Goal: Check status: Check status

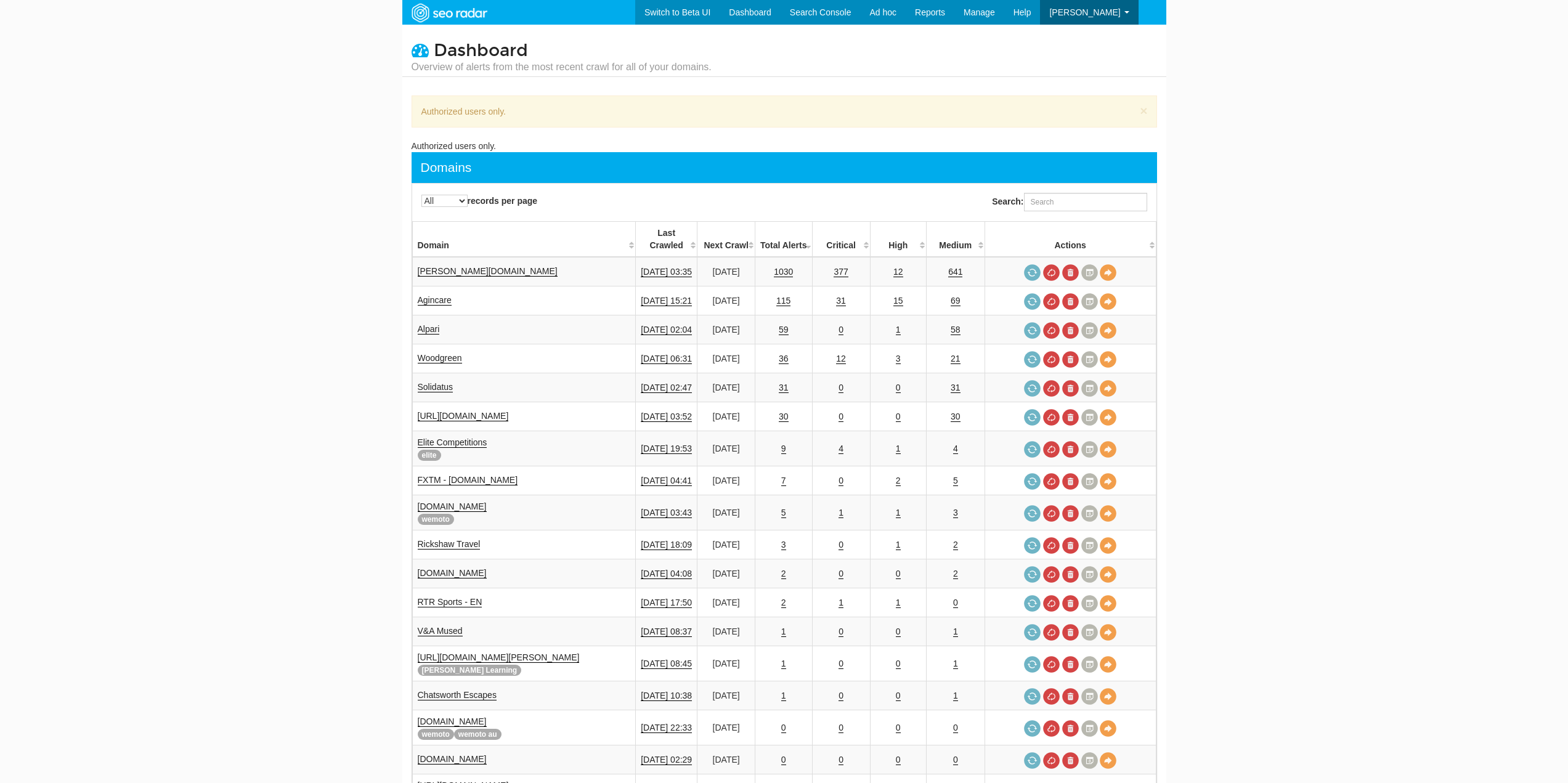
select select "-1"
click at [776, 296] on link "115" at bounding box center [783, 301] width 14 height 11
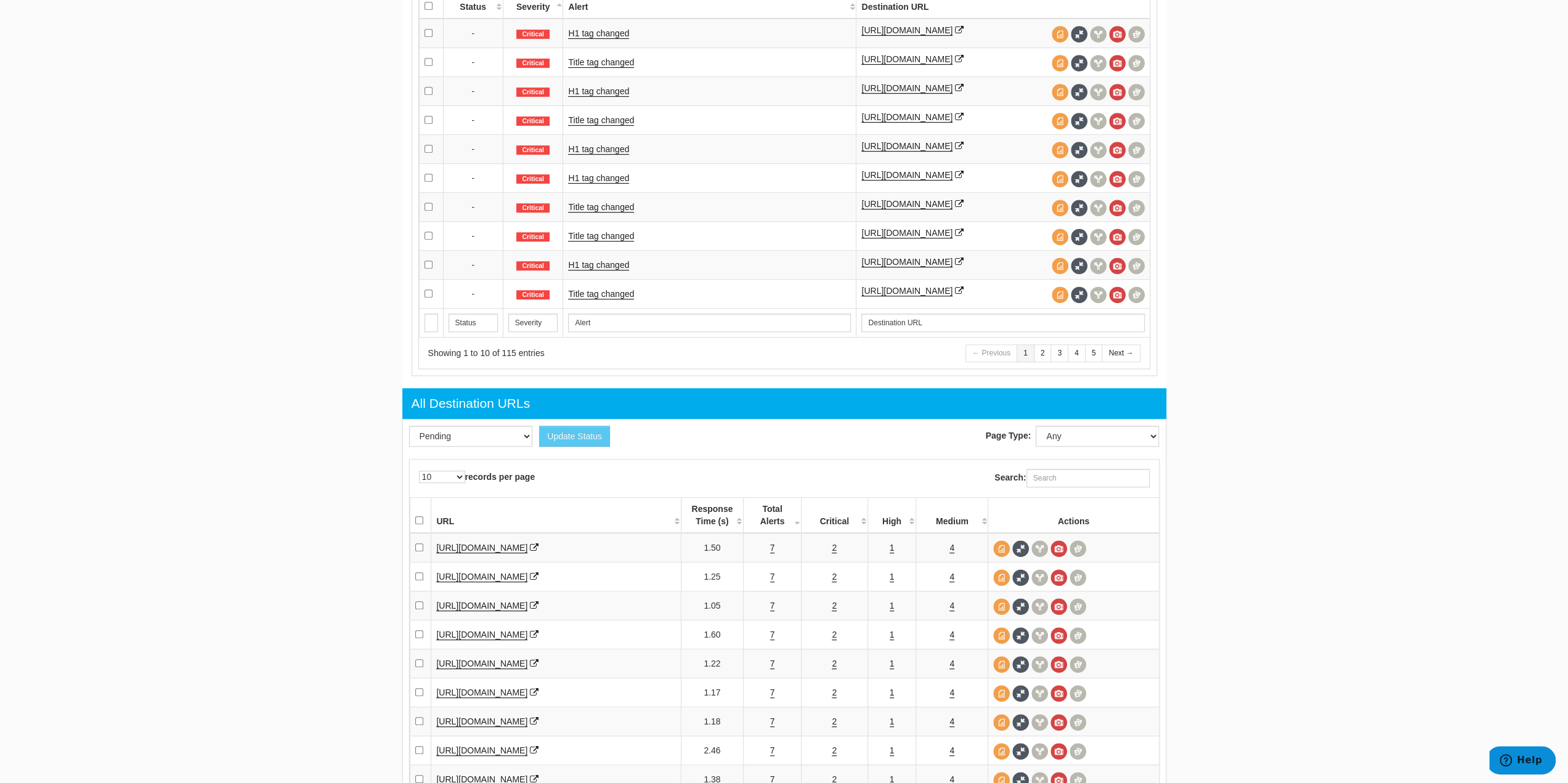
scroll to position [677, 0]
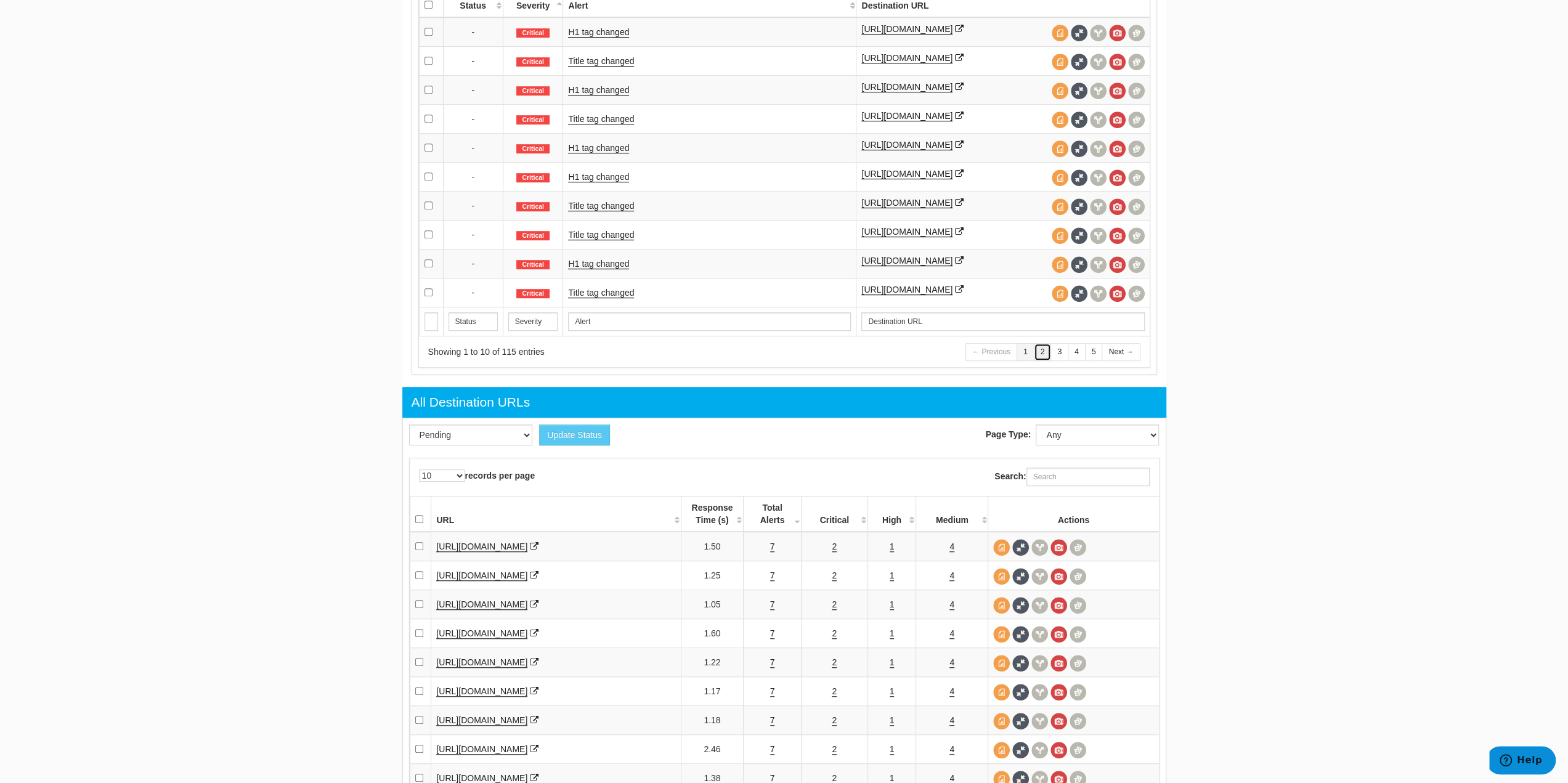
click at [1046, 361] on link "2" at bounding box center [1042, 352] width 18 height 18
click at [964, 57] on icon at bounding box center [959, 58] width 9 height 9
click at [1062, 361] on link "3" at bounding box center [1059, 352] width 18 height 18
click at [1075, 361] on link "4" at bounding box center [1076, 352] width 18 height 18
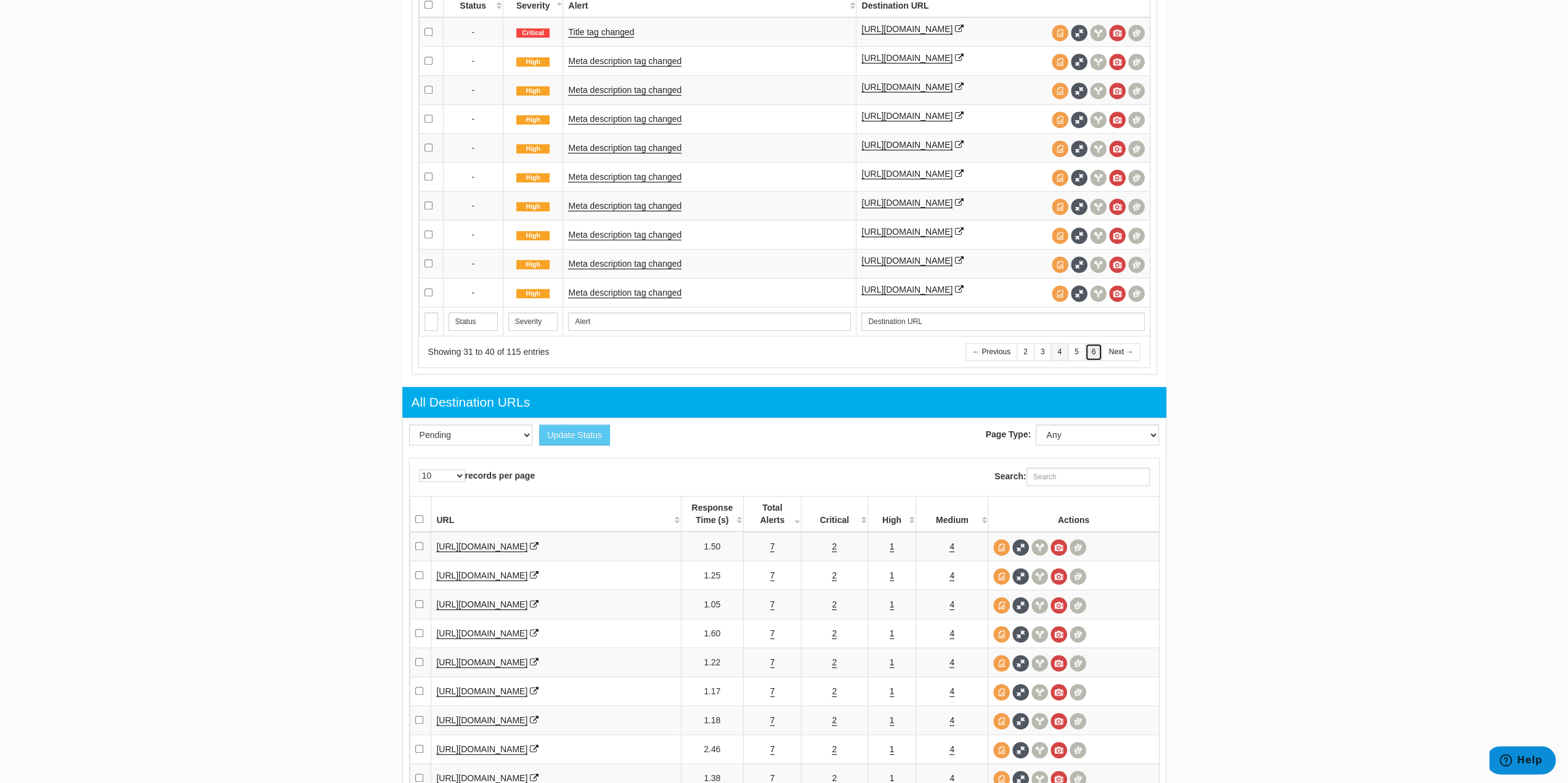
click at [1087, 361] on link "6" at bounding box center [1093, 352] width 18 height 18
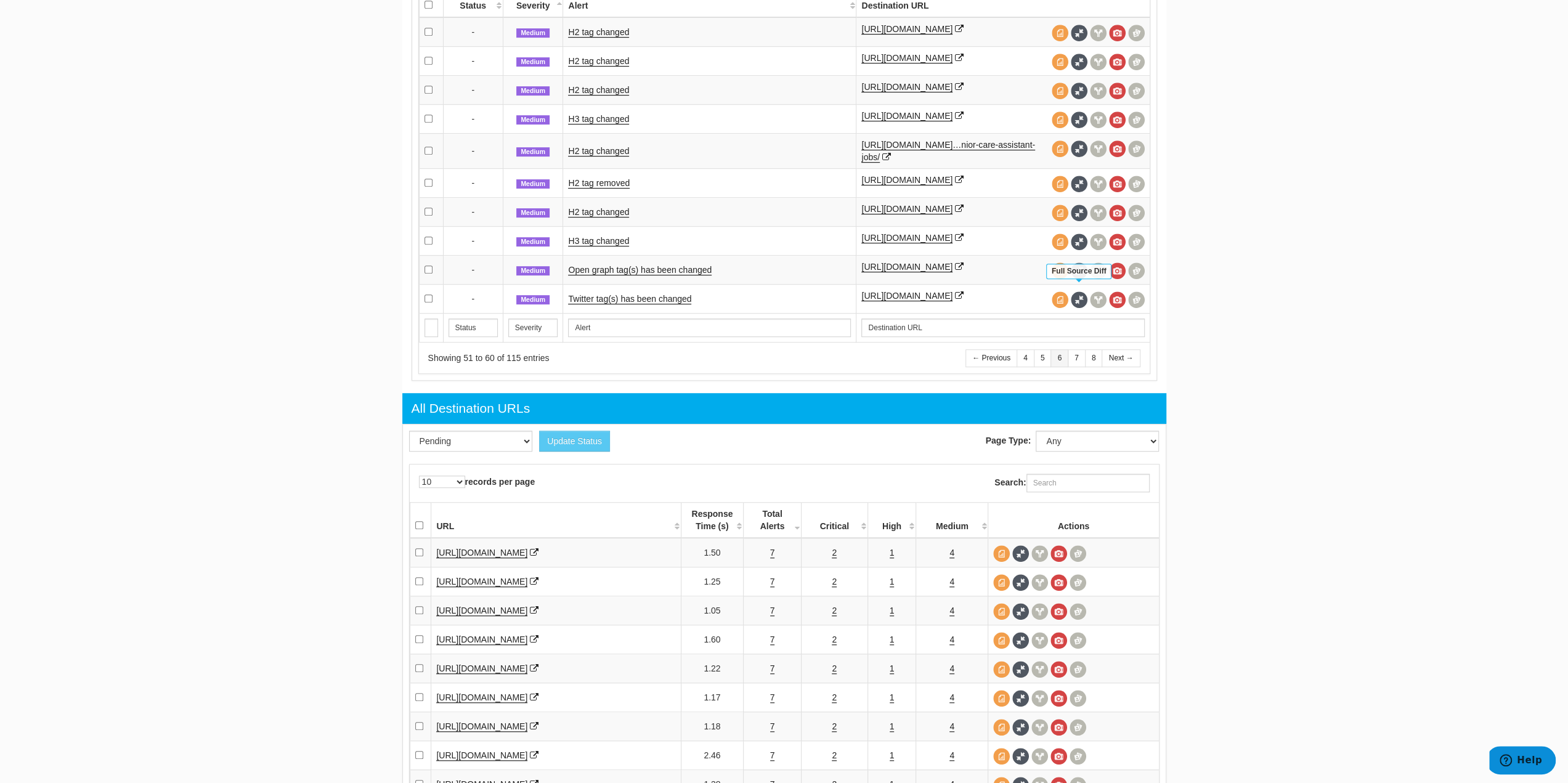
scroll to position [616, 0]
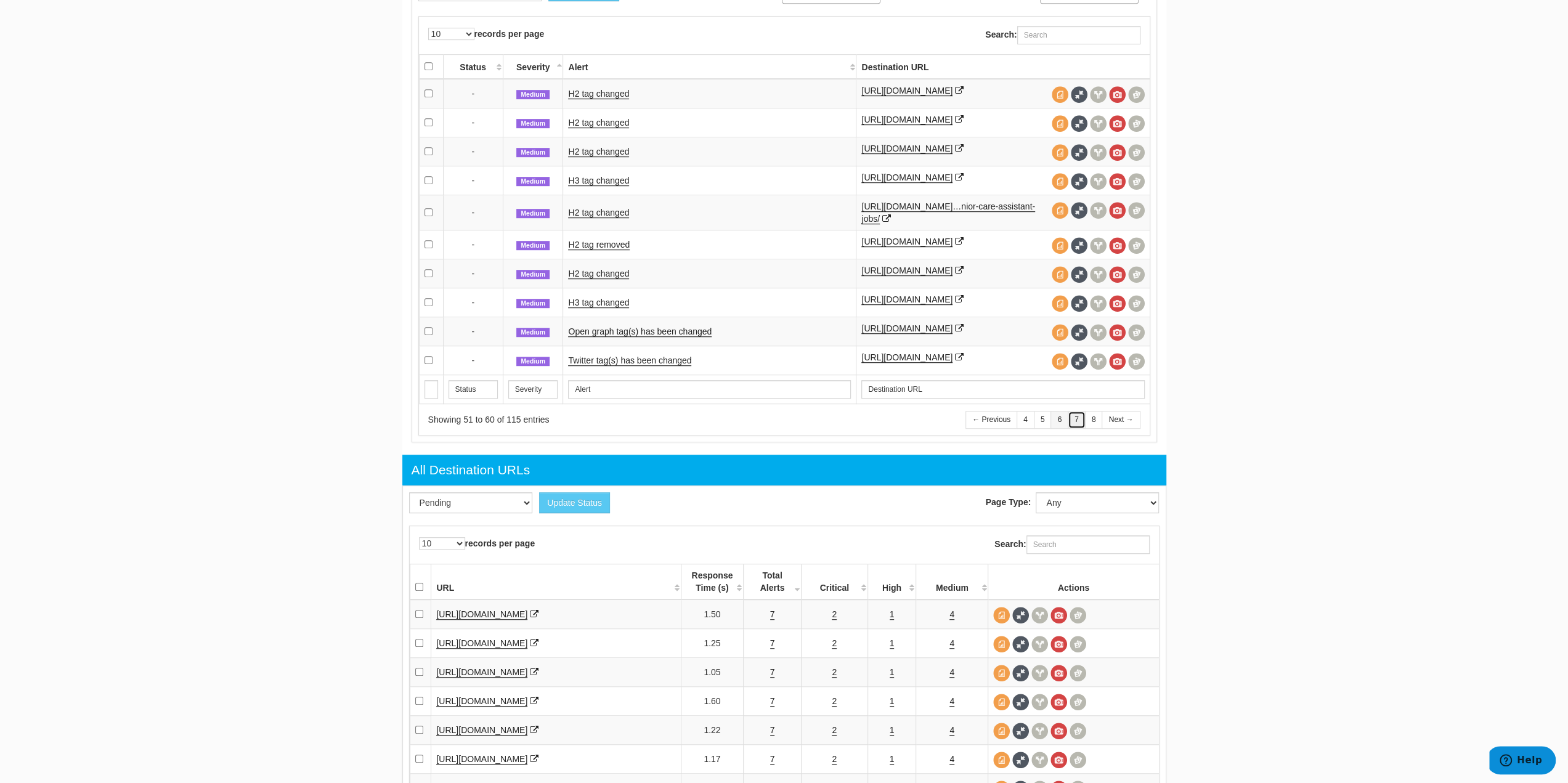
click at [1081, 429] on link "7" at bounding box center [1076, 419] width 18 height 18
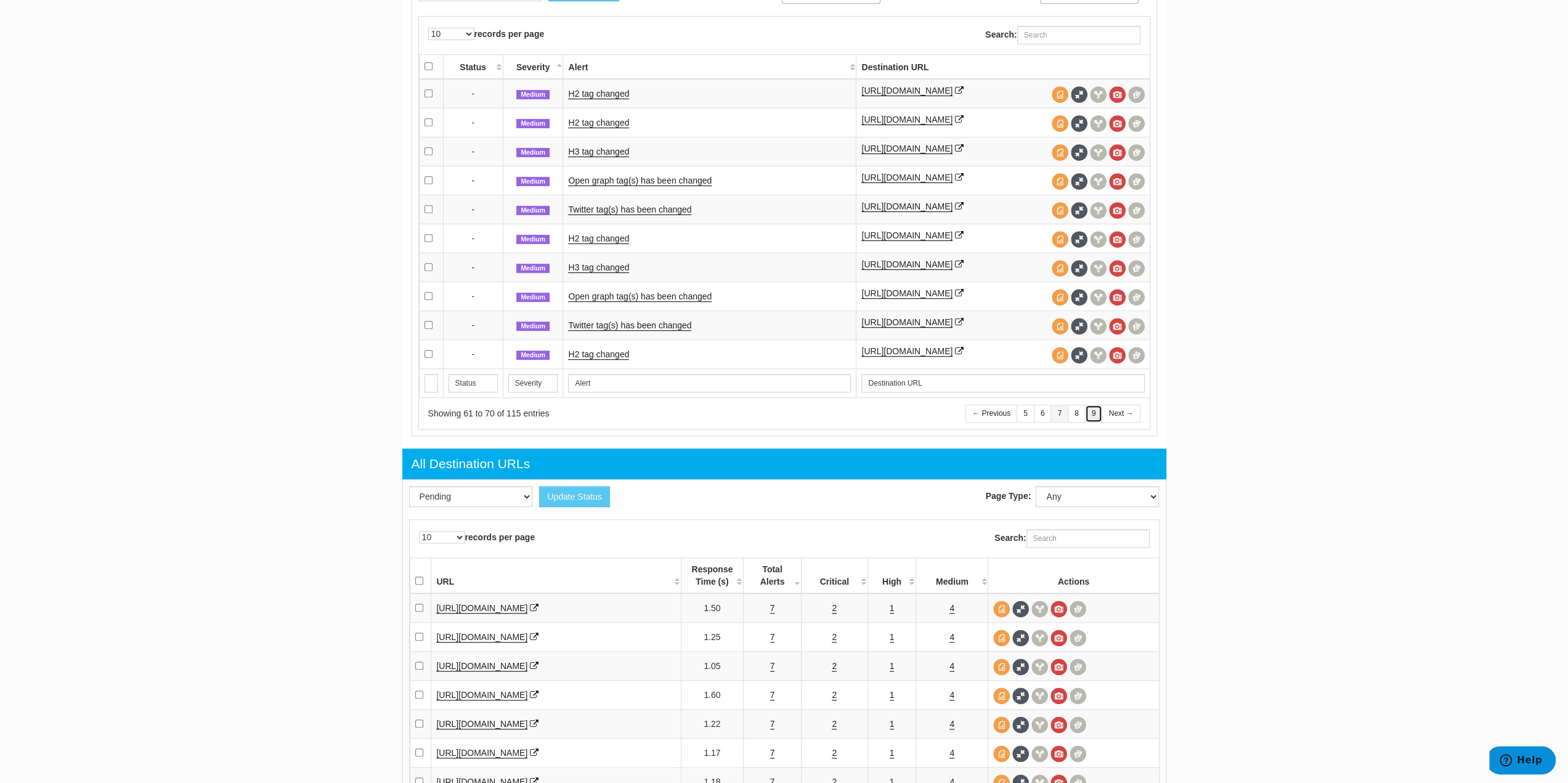
click at [1100, 423] on link "9" at bounding box center [1093, 413] width 18 height 18
